Goal: Register for event/course

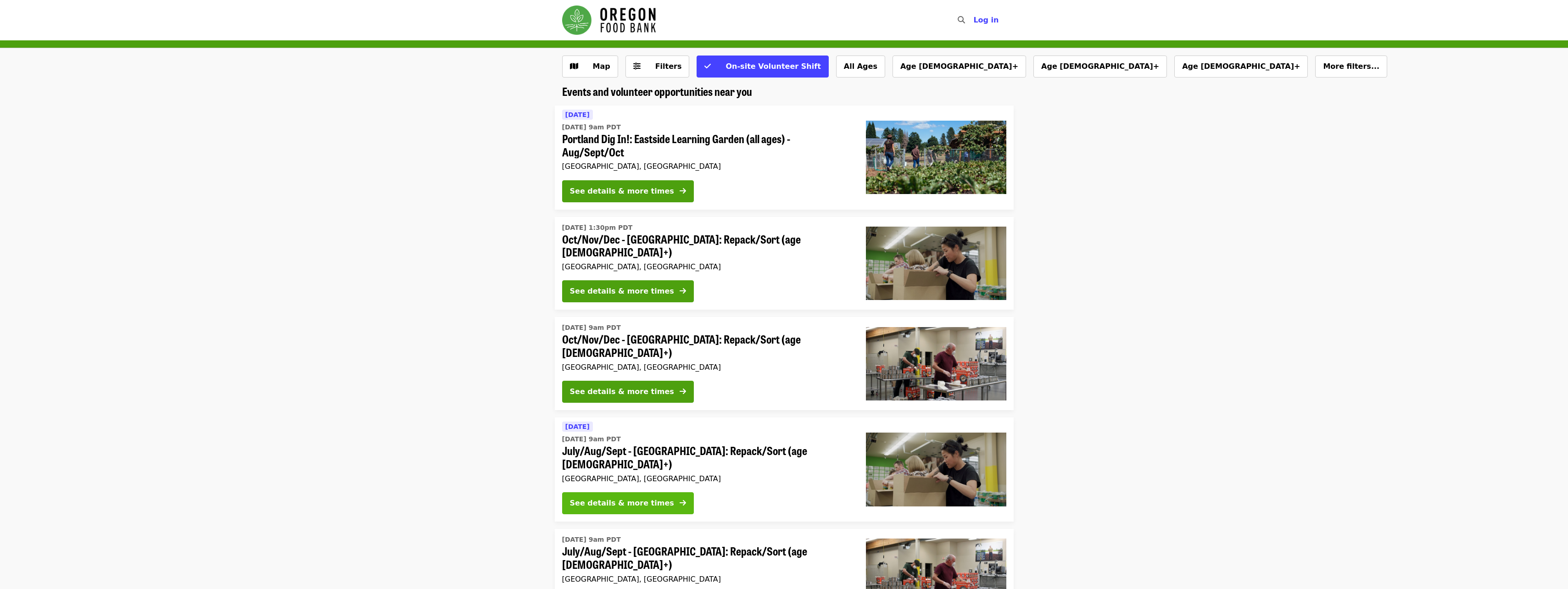
click at [630, 498] on div "See details & more times" at bounding box center [622, 503] width 104 height 11
click at [642, 498] on div "See details & more times" at bounding box center [622, 503] width 104 height 11
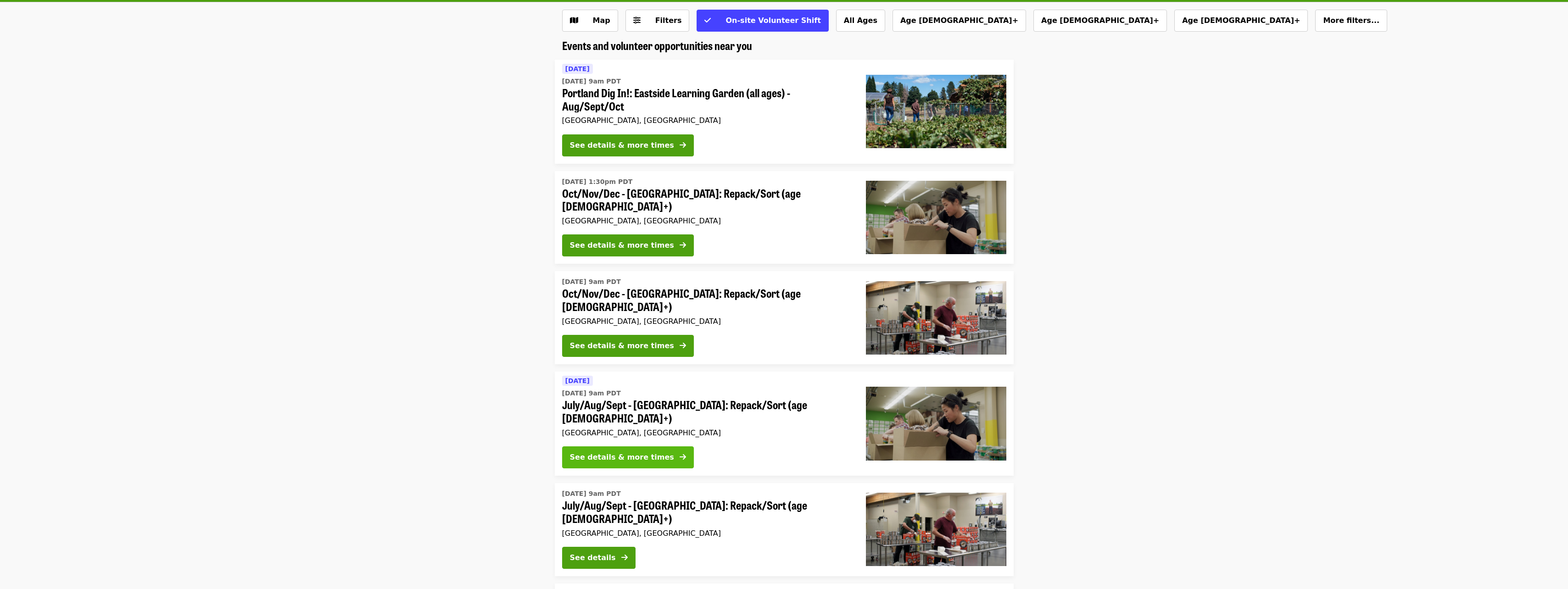
click at [622, 452] on div "See details & more times" at bounding box center [622, 457] width 104 height 11
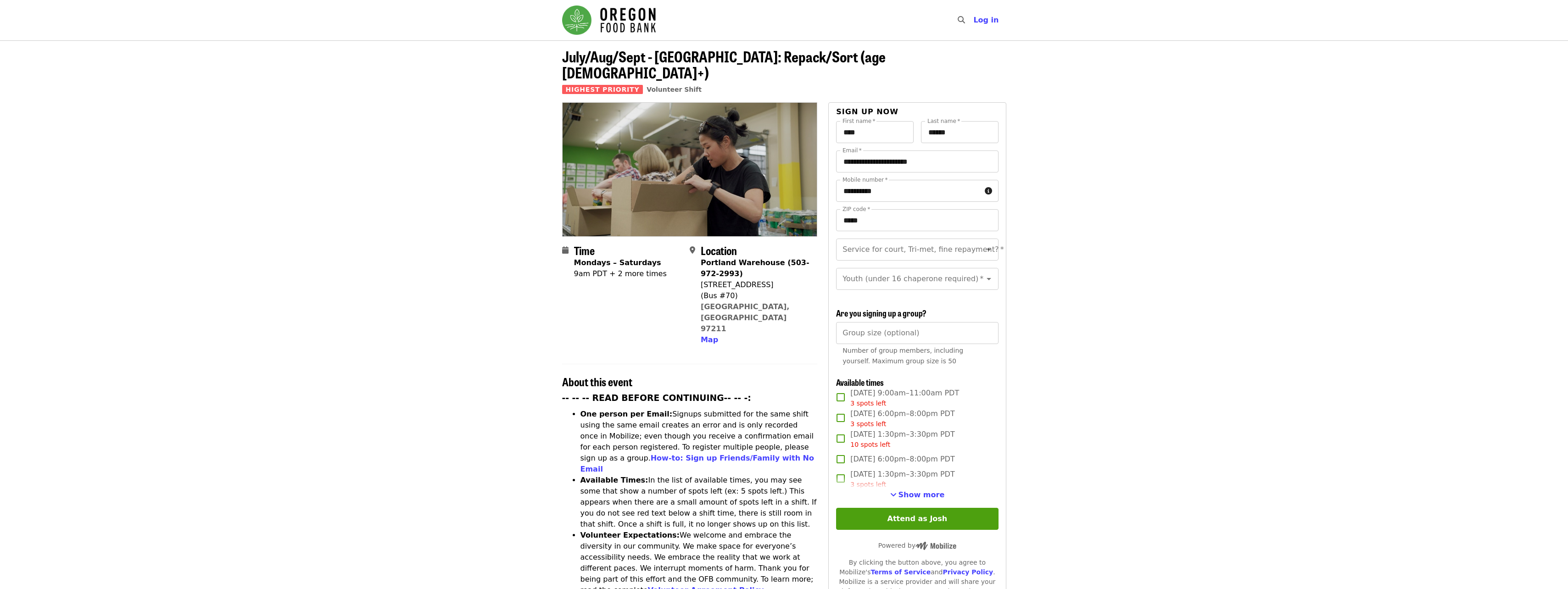
scroll to position [46, 0]
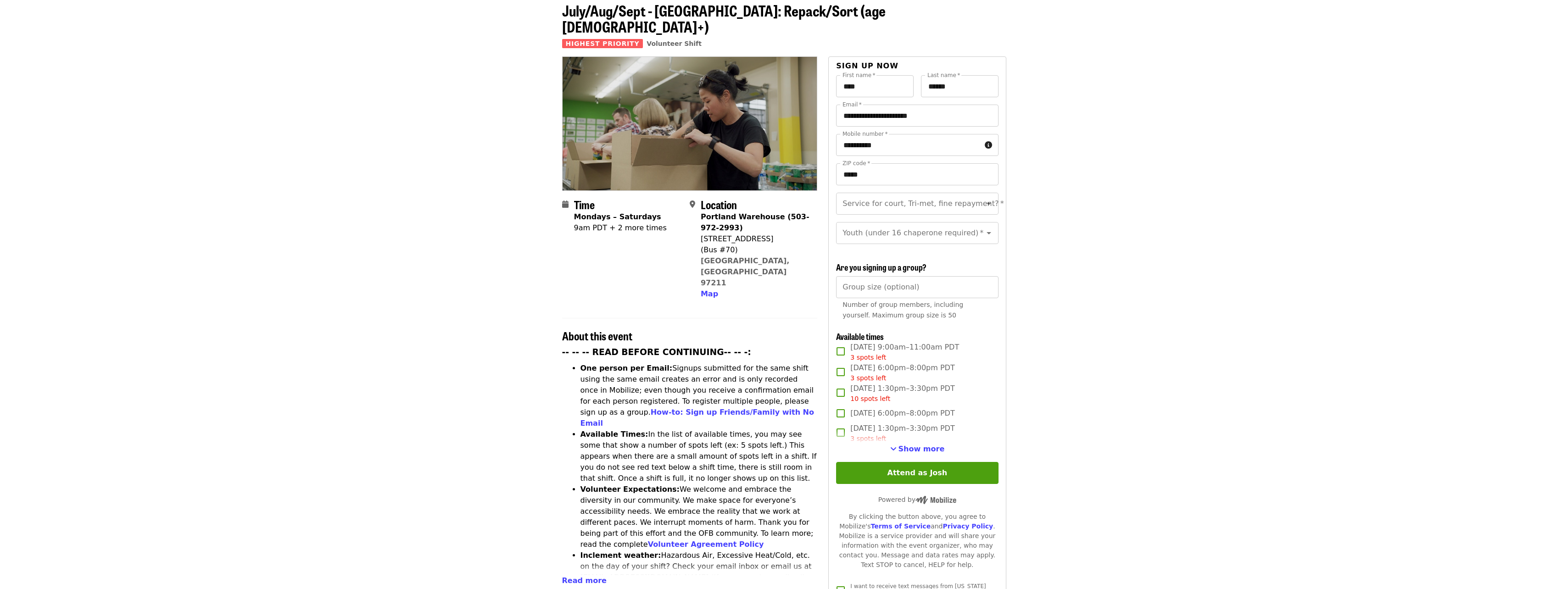
click at [923, 441] on div "3 spots left" at bounding box center [902, 439] width 104 height 10
click at [920, 446] on span "Show more" at bounding box center [922, 449] width 47 height 9
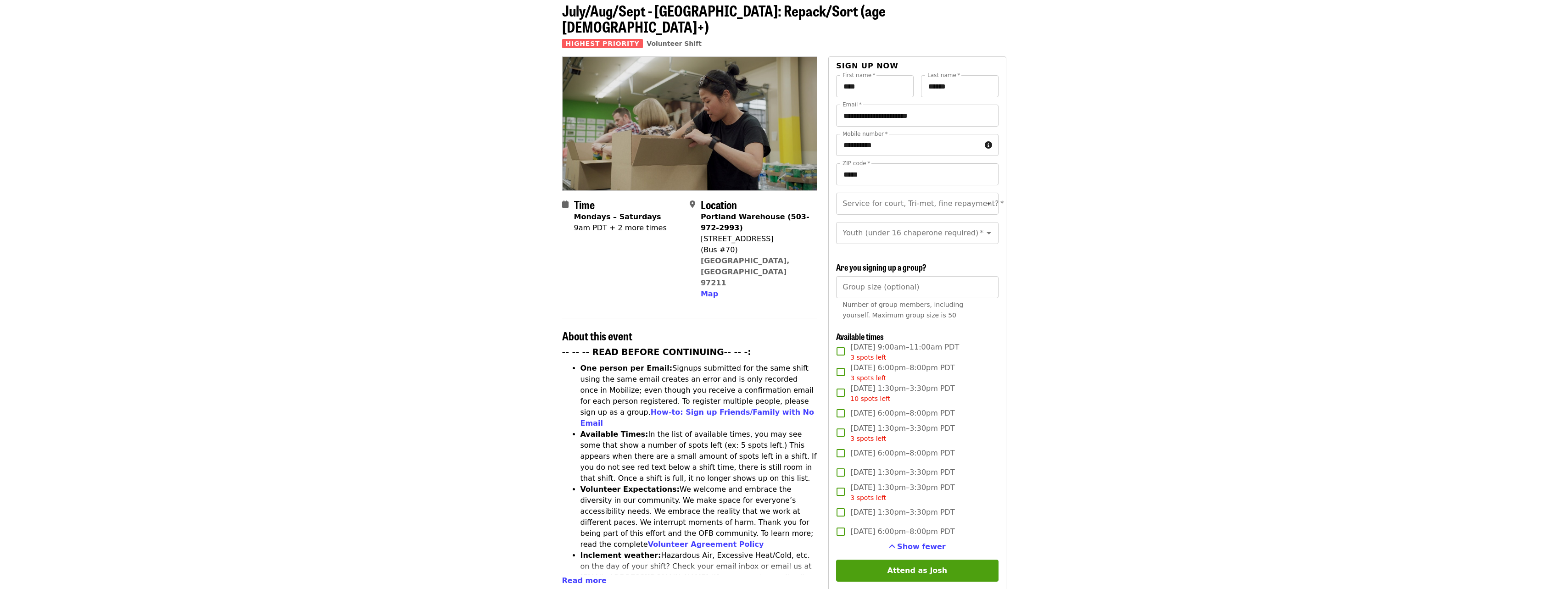
click at [301, 369] on article "July/Aug/Sept - [GEOGRAPHIC_DATA]: Repack/Sort (age [DEMOGRAPHIC_DATA]+) Highes…" at bounding box center [784, 481] width 1568 height 974
